Goal: Communication & Community: Answer question/provide support

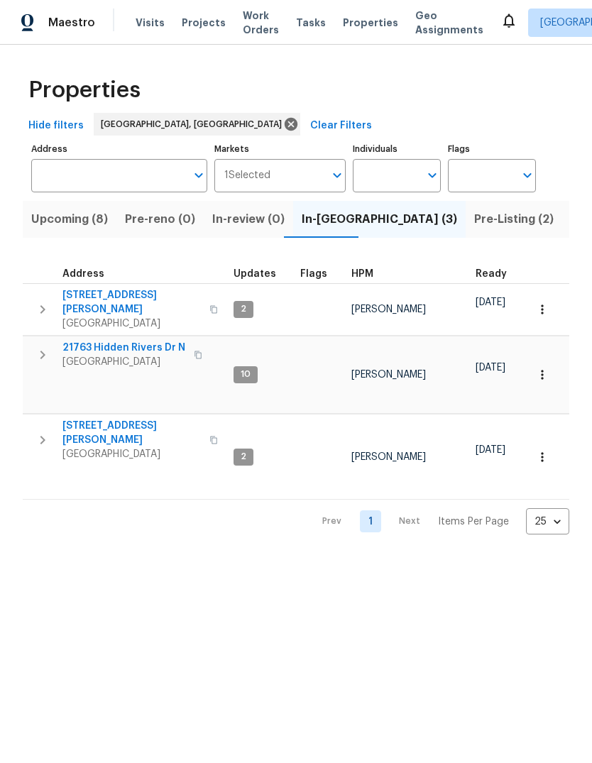
click at [126, 419] on span "[STREET_ADDRESS][PERSON_NAME]" at bounding box center [131, 433] width 138 height 28
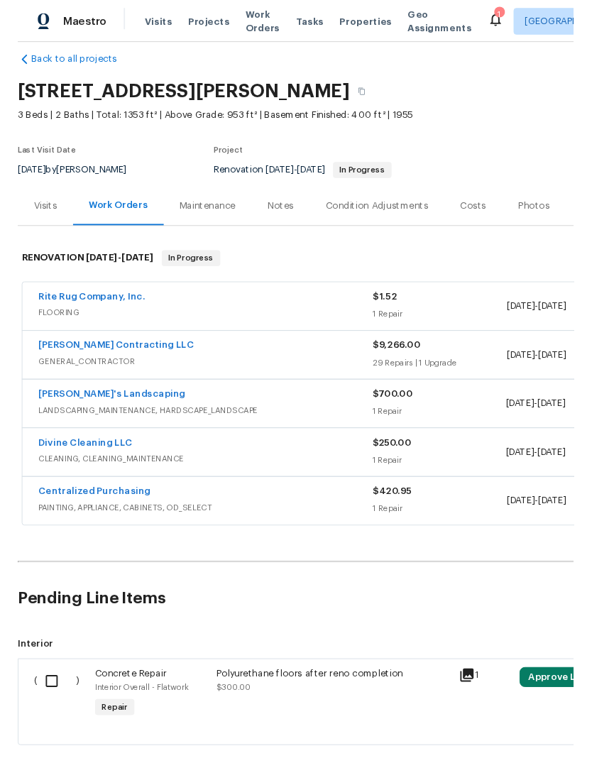
scroll to position [17, 0]
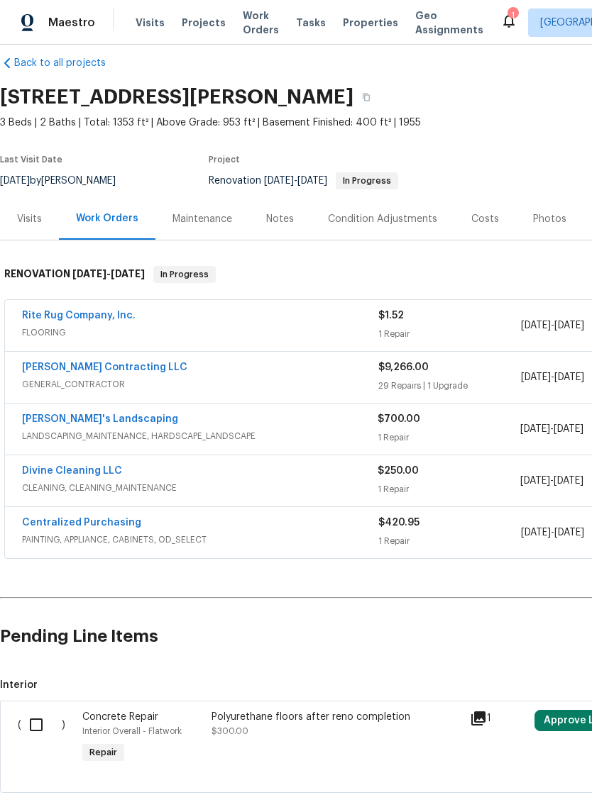
click at [103, 418] on link "[PERSON_NAME]'s Landscaping" at bounding box center [100, 419] width 156 height 10
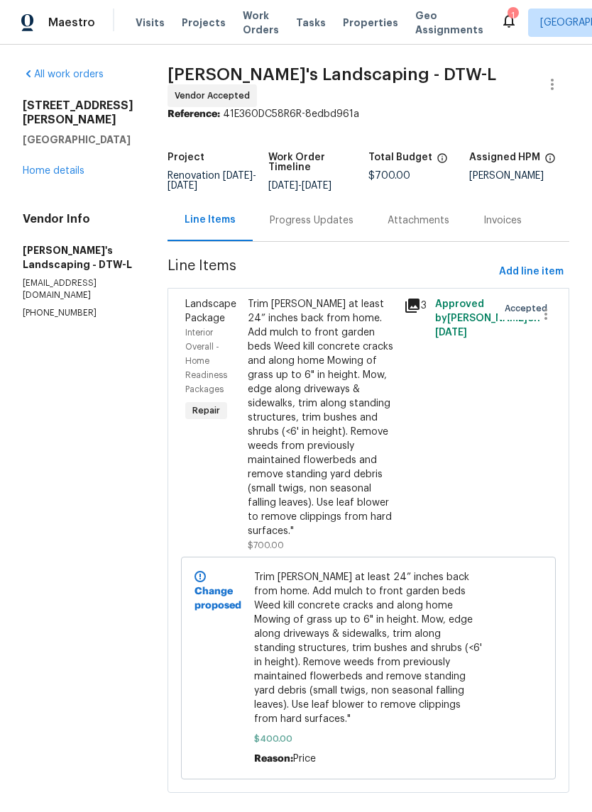
click at [336, 226] on div "Progress Updates" at bounding box center [312, 221] width 84 height 14
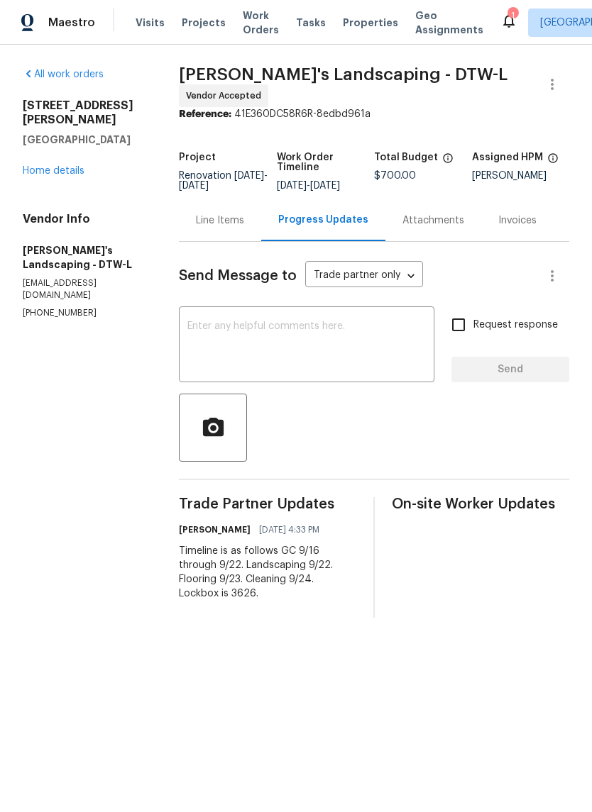
click at [354, 361] on textarea at bounding box center [306, 346] width 238 height 50
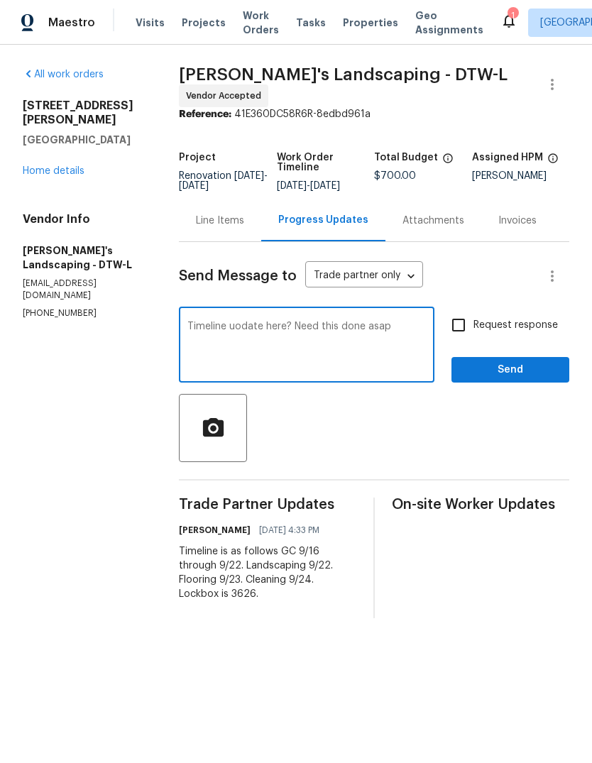
type textarea "Timeline uodate here? Need this done asap"
click at [513, 370] on span "Send" at bounding box center [510, 370] width 95 height 18
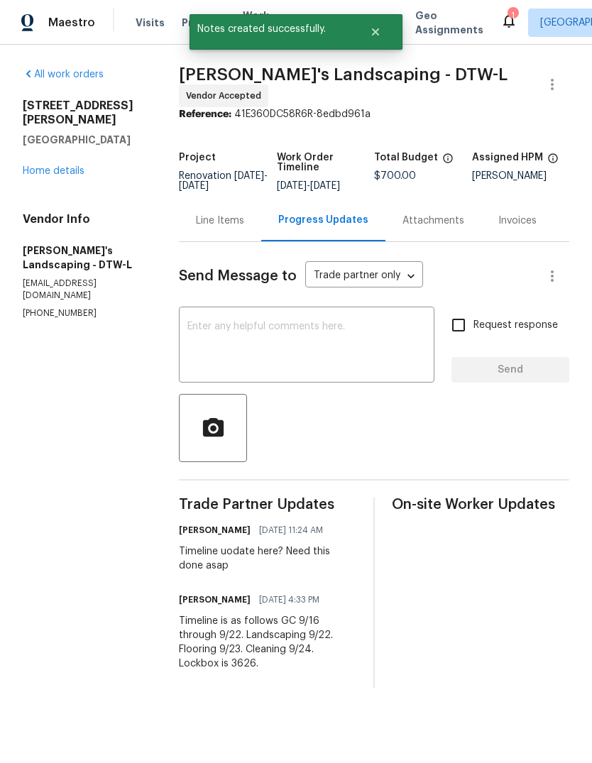
click at [55, 166] on link "Home details" at bounding box center [54, 171] width 62 height 10
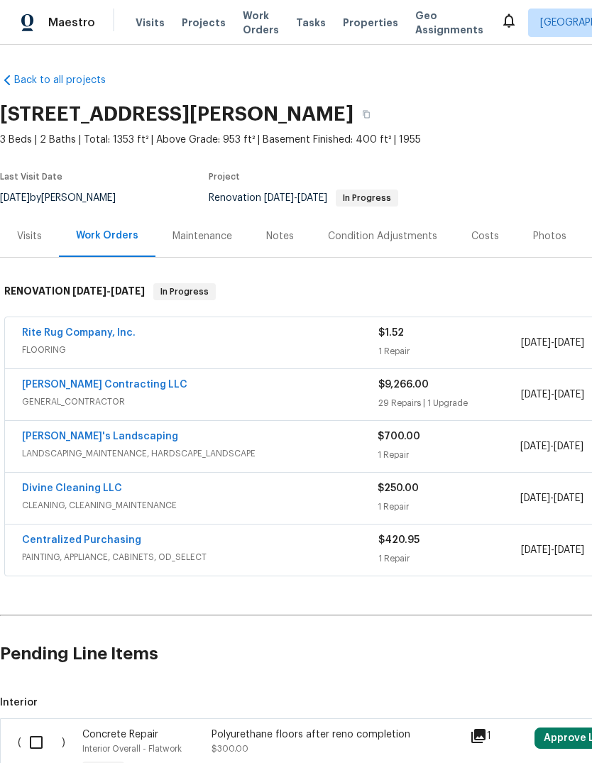
click at [92, 439] on link "[PERSON_NAME]'s Landscaping" at bounding box center [100, 436] width 156 height 10
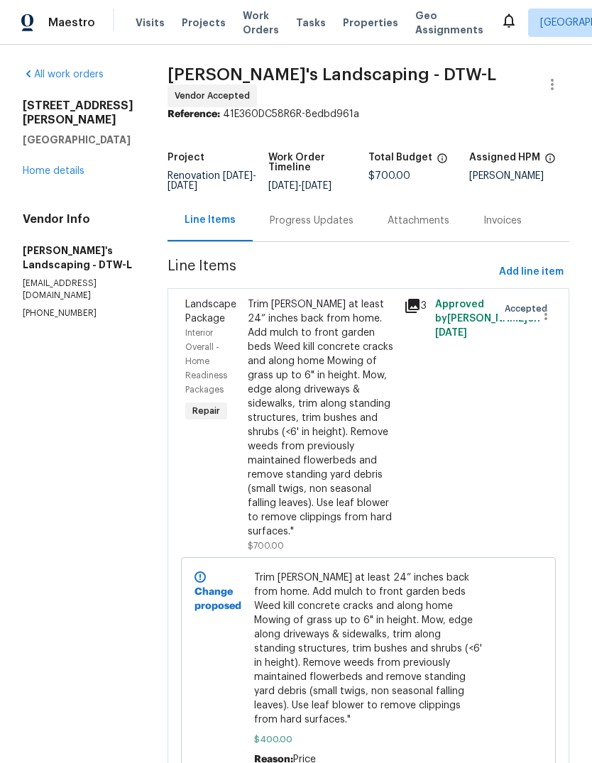
click at [338, 228] on div "Progress Updates" at bounding box center [312, 221] width 84 height 14
